Goal: Task Accomplishment & Management: Manage account settings

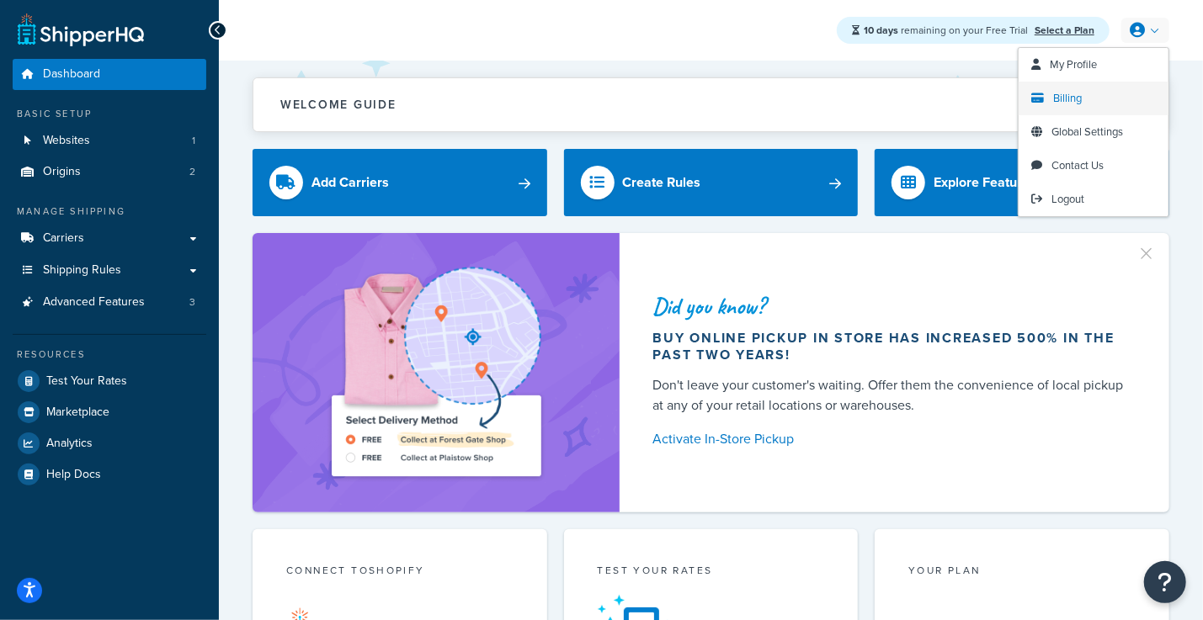
click at [1066, 97] on span "Billing" at bounding box center [1067, 98] width 29 height 16
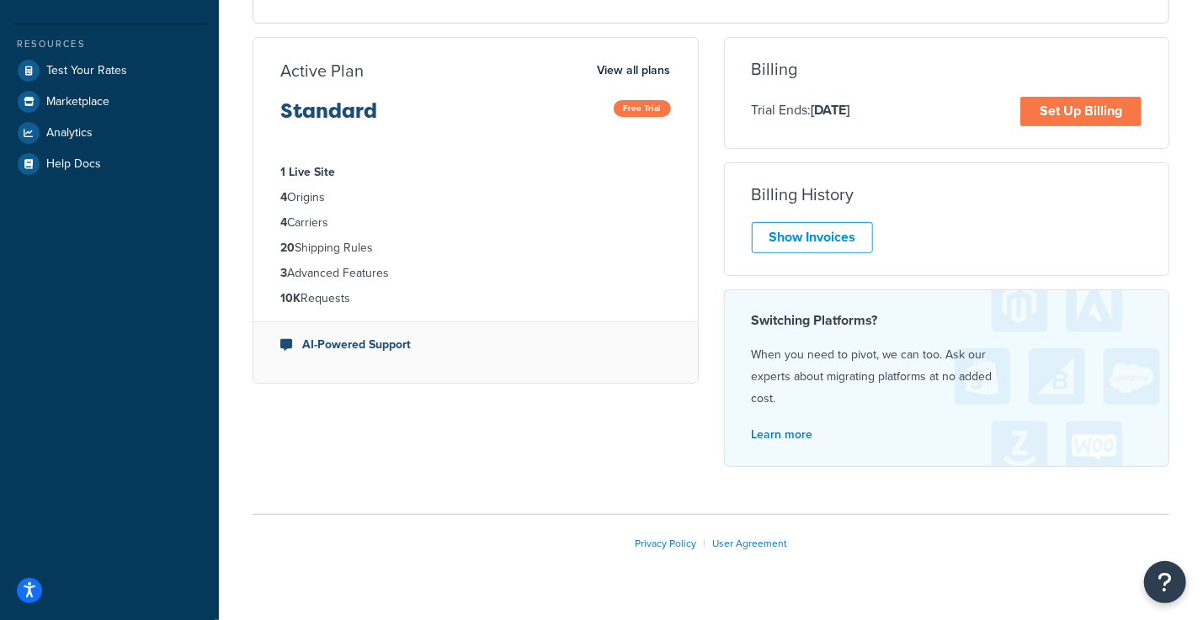
scroll to position [310, 0]
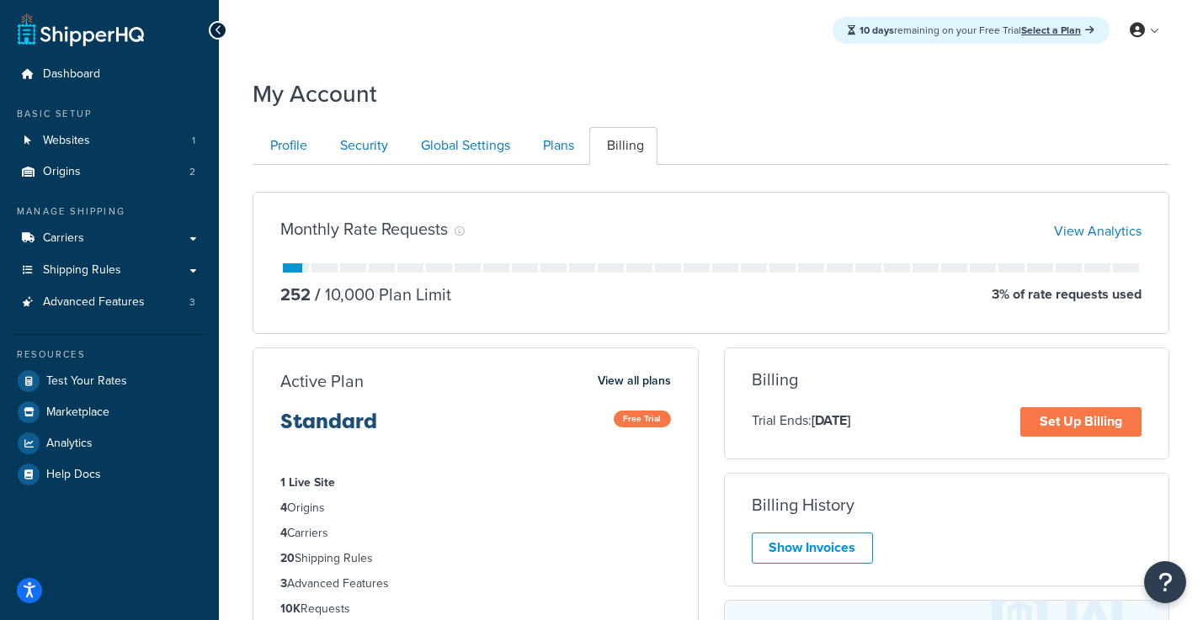
scroll to position [210, 0]
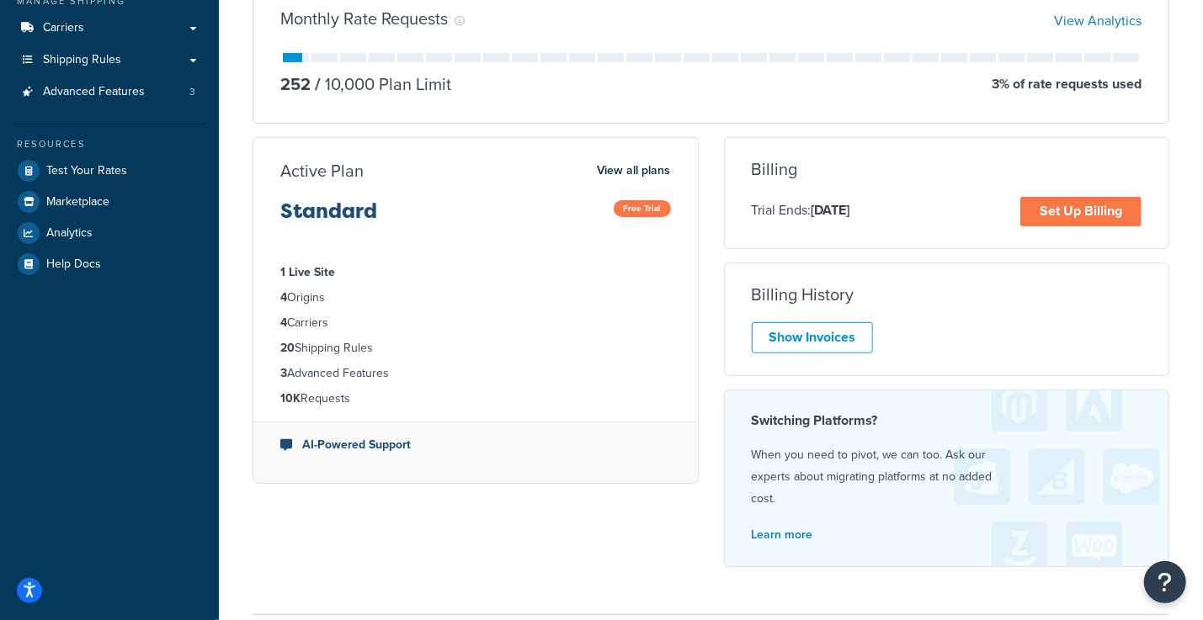
drag, startPoint x: 1081, startPoint y: 367, endPoint x: 1084, endPoint y: 347, distance: 20.5
click at [1082, 367] on div "Billing History Show Invoices" at bounding box center [947, 320] width 446 height 114
click at [1100, 222] on link "Set Up Billing" at bounding box center [1080, 211] width 121 height 29
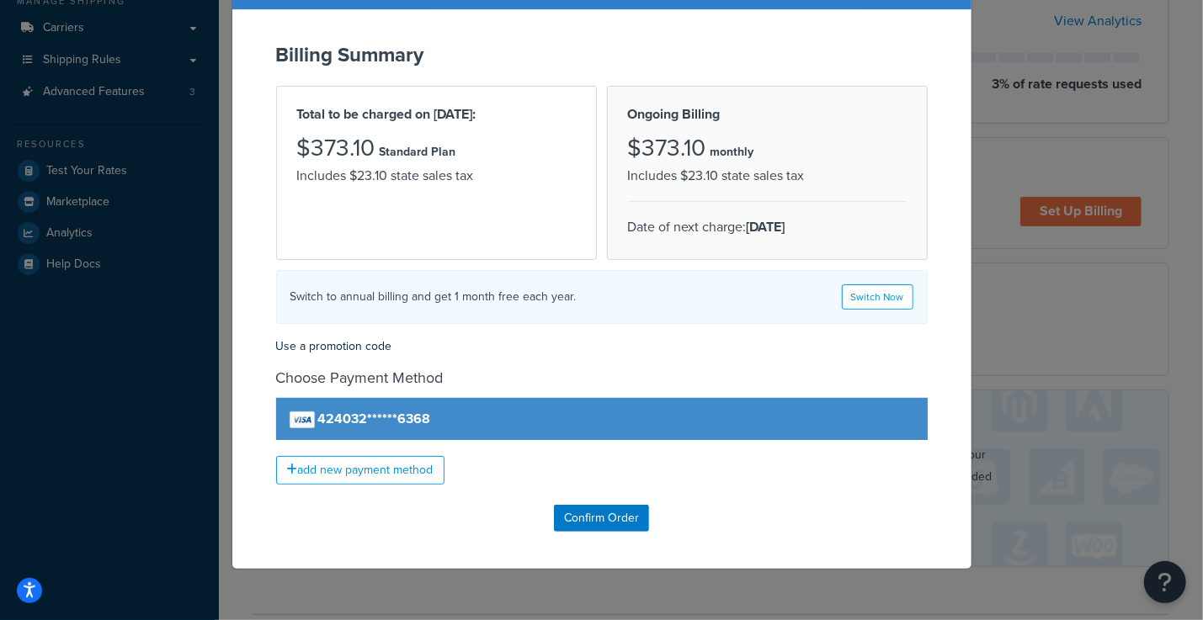
scroll to position [0, 0]
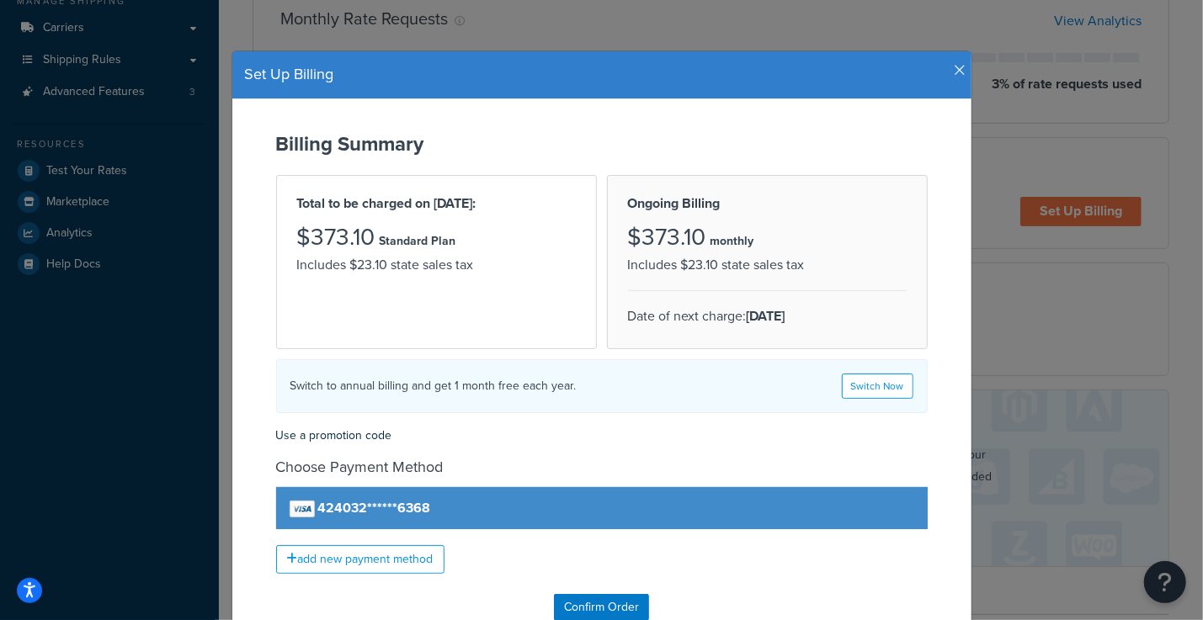
click at [962, 67] on icon "button" at bounding box center [960, 70] width 12 height 15
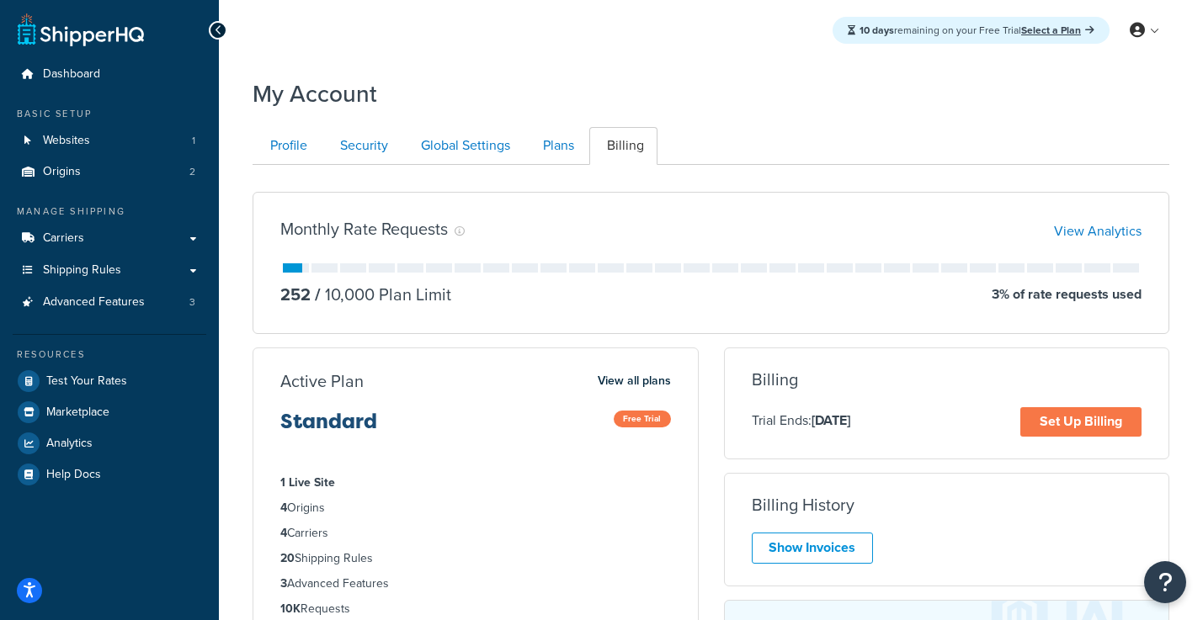
scroll to position [1, 0]
click at [583, 55] on div "10 days remaining on your Free Trial Select a Plan My Profile Billing Global Se…" at bounding box center [711, 30] width 984 height 61
